Goal: Check status

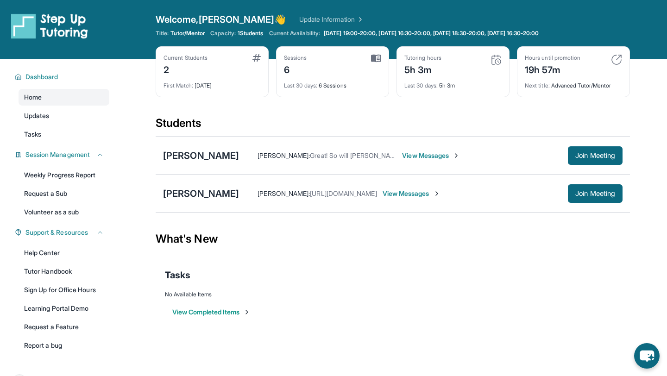
click at [375, 55] on img at bounding box center [376, 58] width 10 height 8
click at [222, 86] on div "First Match : [DATE]" at bounding box center [212, 82] width 97 height 13
click at [173, 126] on div "Students" at bounding box center [393, 126] width 474 height 20
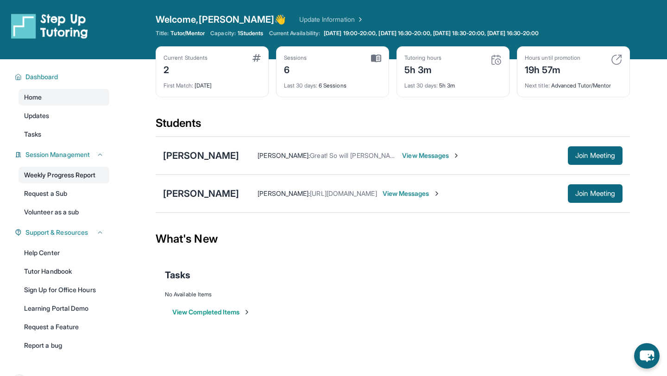
click at [68, 170] on link "Weekly Progress Report" at bounding box center [64, 175] width 91 height 17
click at [299, 17] on link "Update Information" at bounding box center [331, 19] width 65 height 9
click at [614, 59] on img at bounding box center [616, 59] width 11 height 11
